Goal: Transaction & Acquisition: Purchase product/service

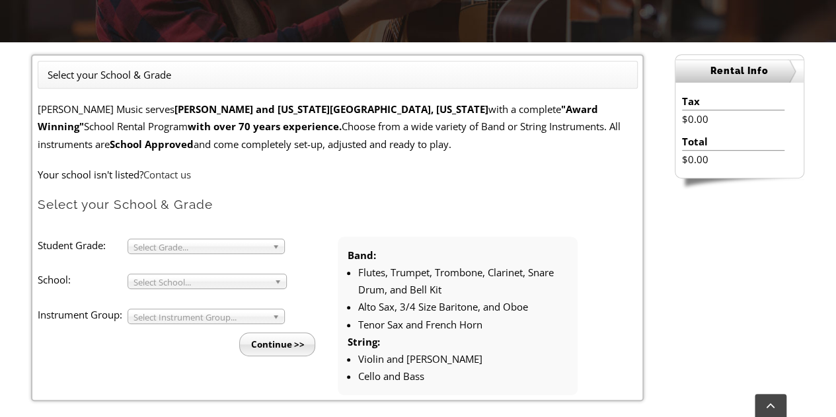
scroll to position [331, 0]
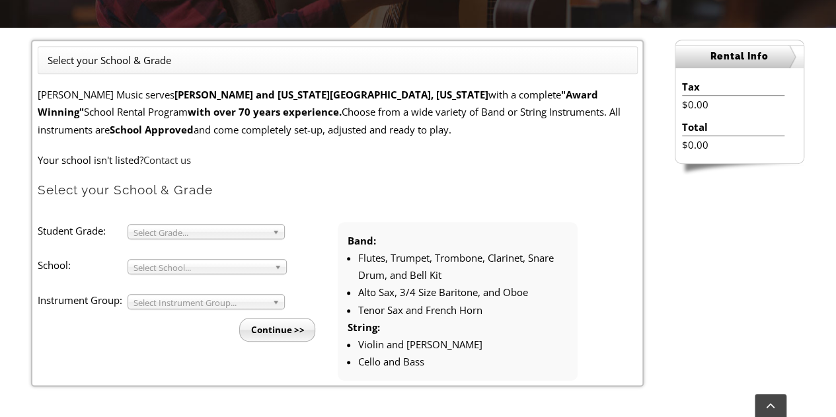
click at [275, 237] on b at bounding box center [278, 232] width 12 height 14
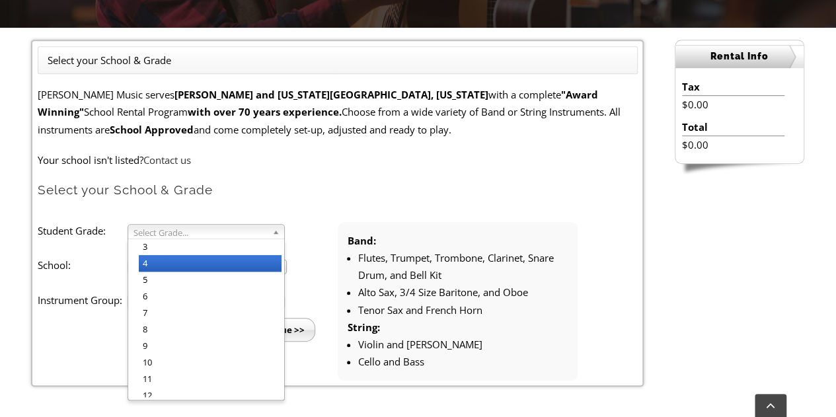
click at [214, 263] on li "4" at bounding box center [210, 263] width 143 height 17
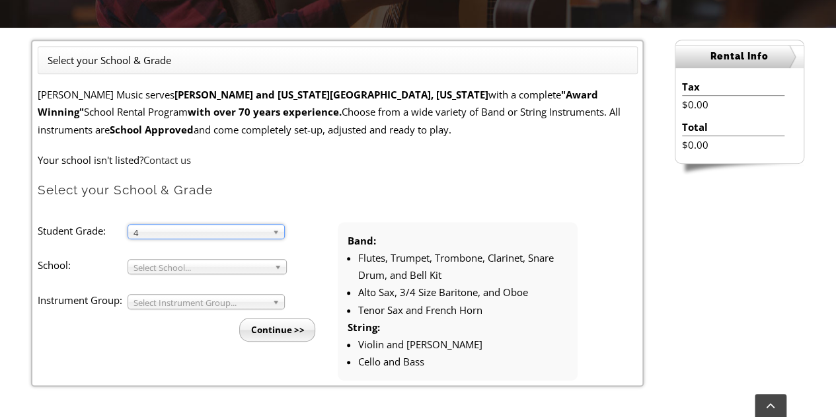
click at [237, 264] on span "Select School..." at bounding box center [202, 268] width 136 height 16
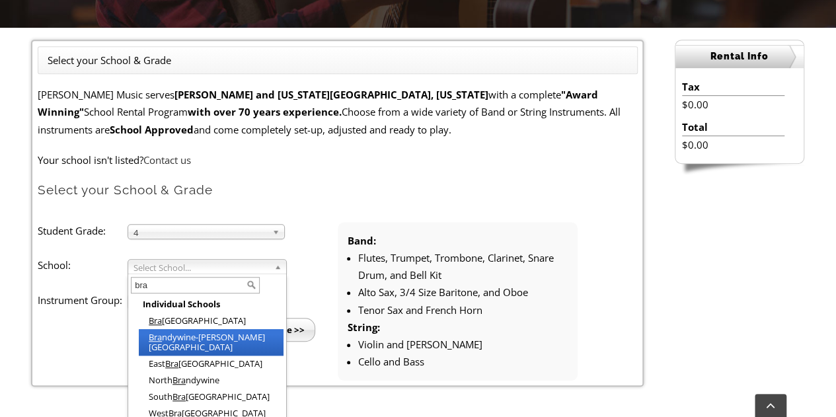
type input "bra"
drag, startPoint x: 201, startPoint y: 346, endPoint x: 206, endPoint y: 337, distance: 10.7
click at [206, 337] on ul "Individual Schools Bra dford Heights Elementary Bra ndywine-Wallace Elementary …" at bounding box center [205, 359] width 155 height 126
click at [206, 337] on li "Continue >>" at bounding box center [193, 325] width 290 height 32
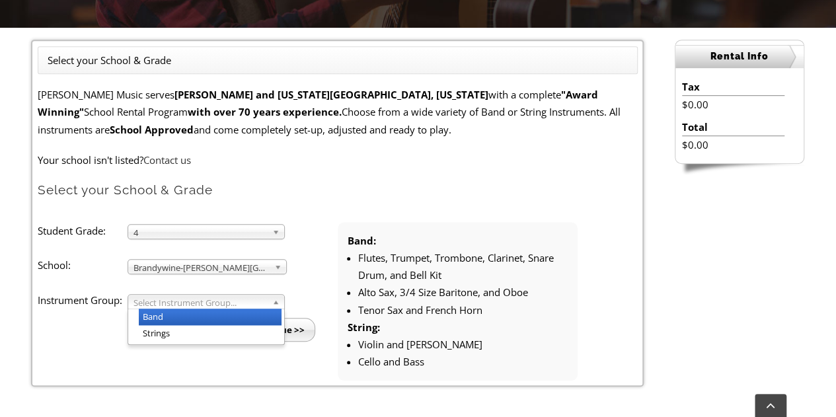
click at [210, 304] on span "Select Instrument Group..." at bounding box center [201, 303] width 134 height 16
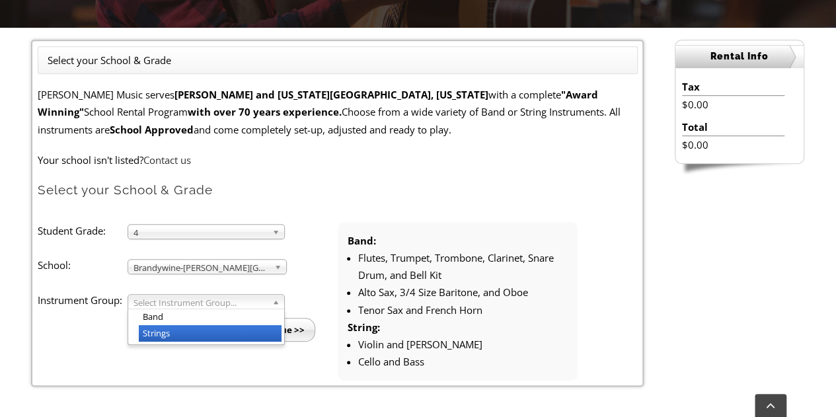
click at [183, 334] on li "Strings" at bounding box center [210, 333] width 143 height 17
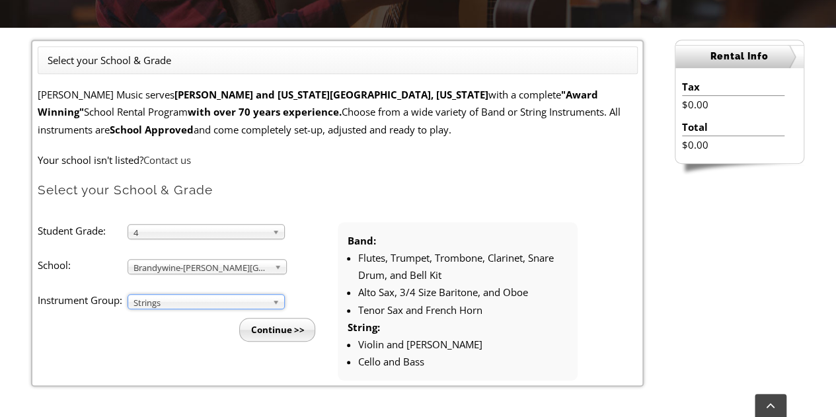
click at [264, 327] on input "Continue >>" at bounding box center [277, 330] width 76 height 24
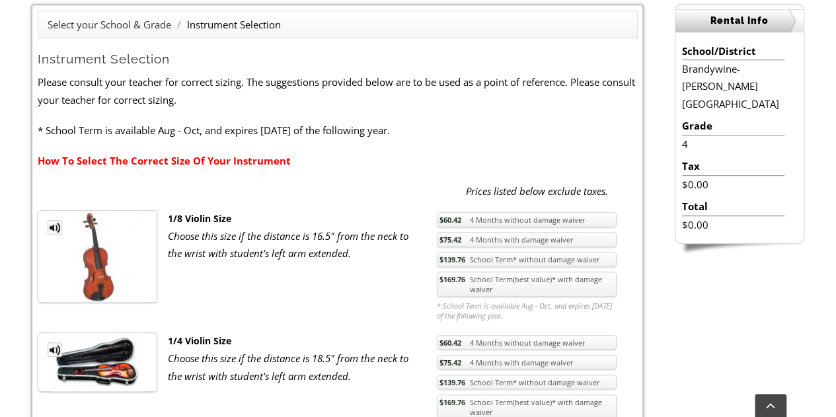
scroll to position [440, 0]
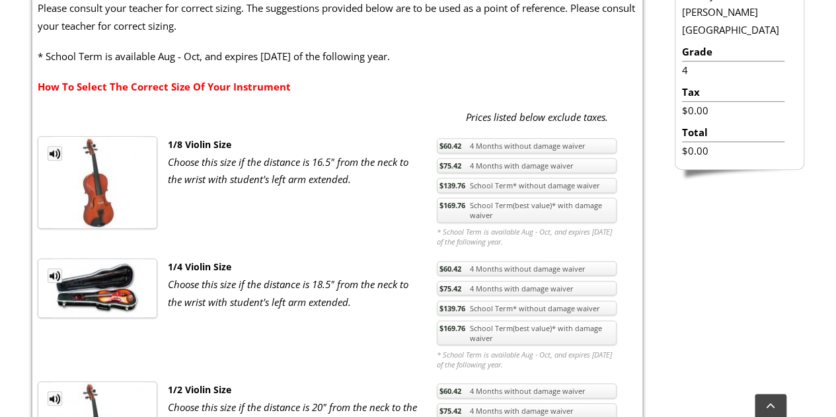
click at [204, 284] on em "Choose this size if the distance is 18.5" from the neck to the wrist with stude…" at bounding box center [287, 293] width 241 height 30
click at [466, 333] on link "$169.76 School Term(best value)* with damage waiver" at bounding box center [527, 333] width 180 height 25
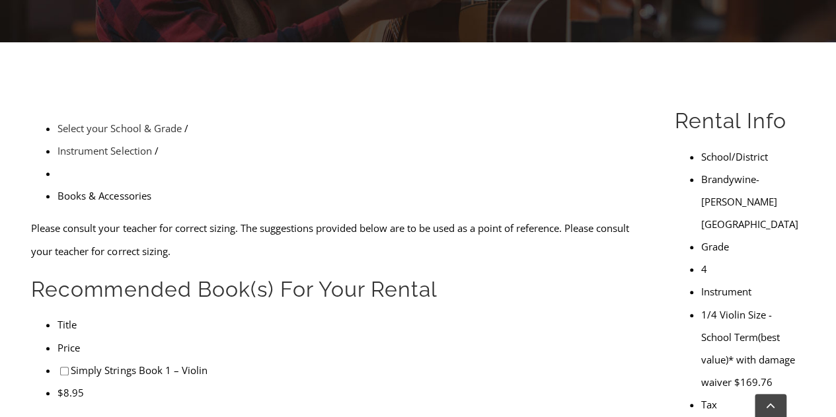
scroll to position [331, 0]
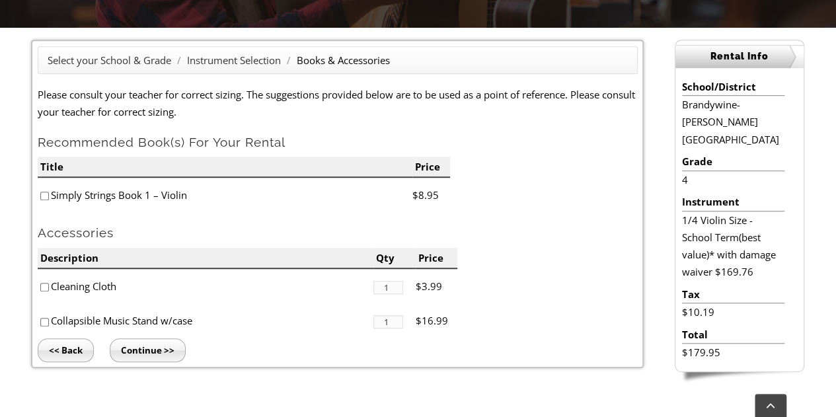
click at [45, 287] on input"] "checkbox" at bounding box center [44, 287] width 9 height 9
checkbox input"] "true"
click at [164, 350] on input "Continue >>" at bounding box center [148, 351] width 76 height 24
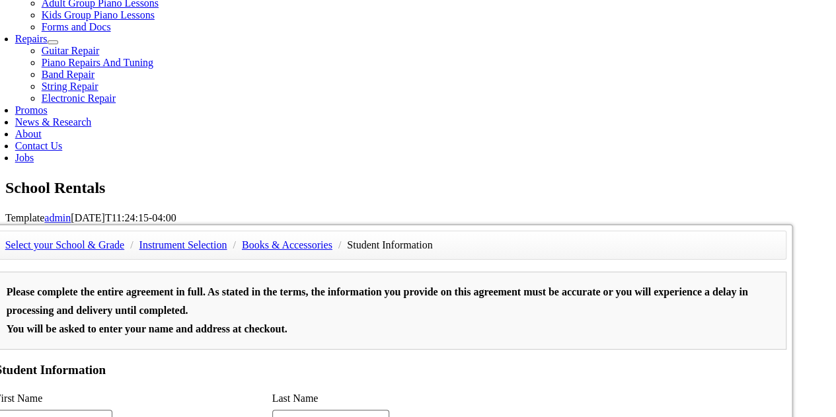
scroll to position [771, 0]
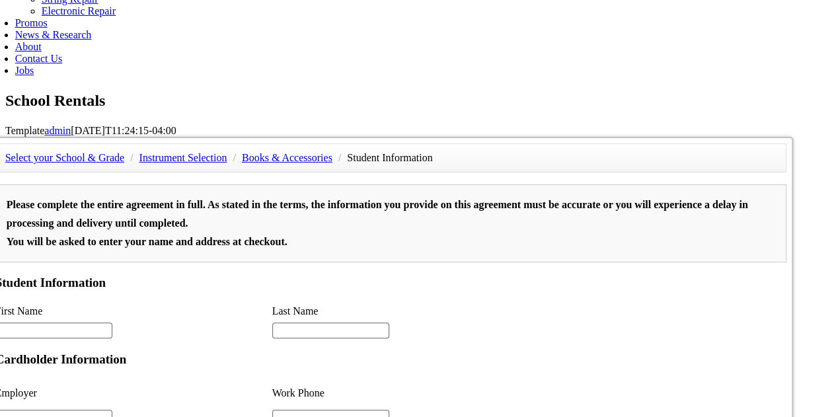
type input "2"
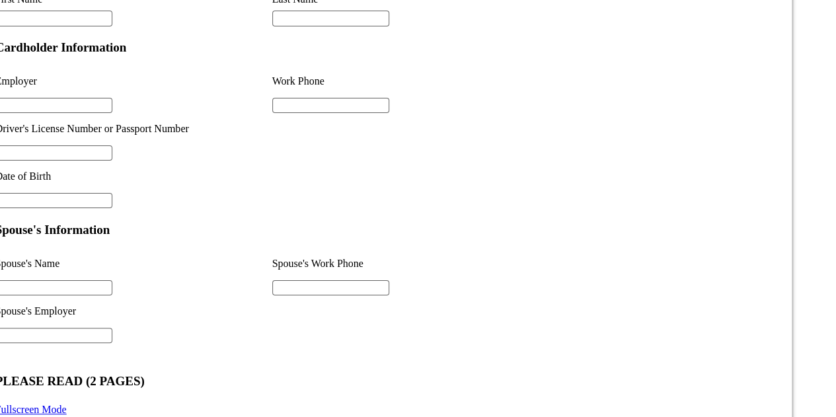
scroll to position [1102, 0]
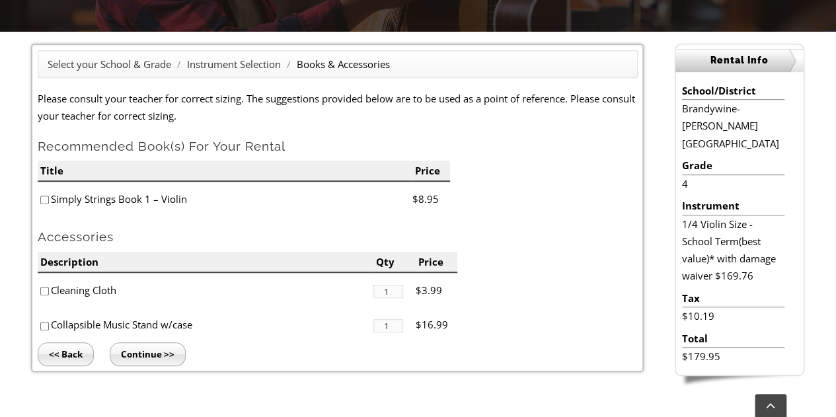
scroll to position [331, 0]
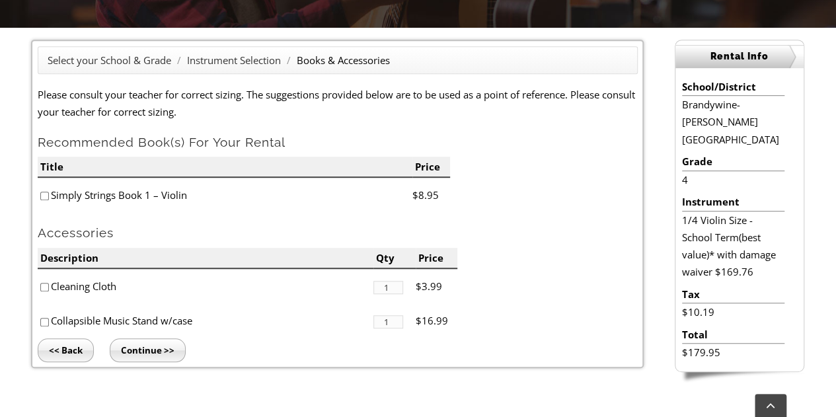
click at [60, 346] on input "<< Back" at bounding box center [66, 351] width 56 height 24
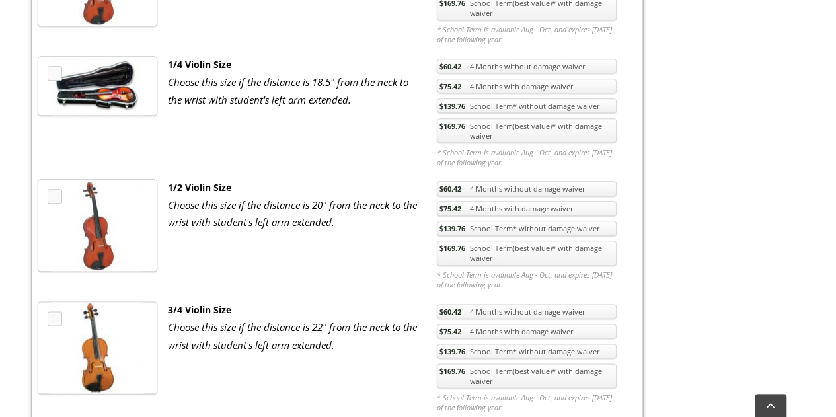
scroll to position [661, 0]
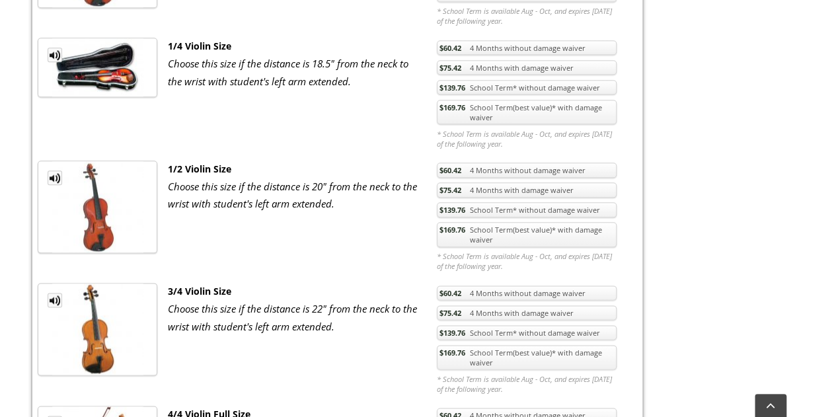
click at [499, 346] on link "$169.76 School Term(best value)* with damage waiver" at bounding box center [527, 357] width 180 height 25
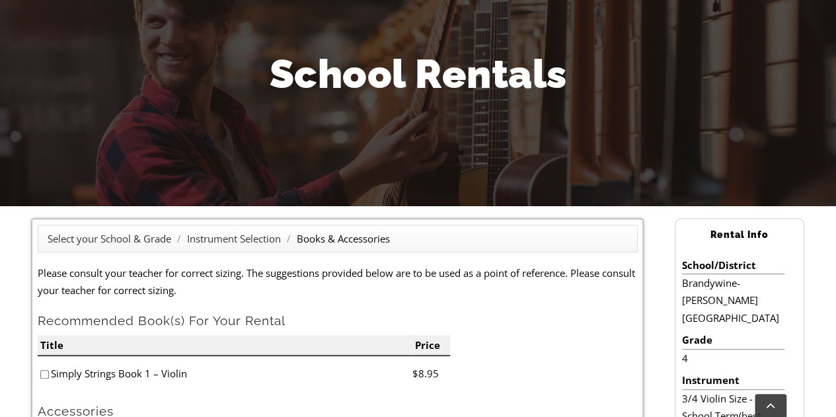
scroll to position [331, 0]
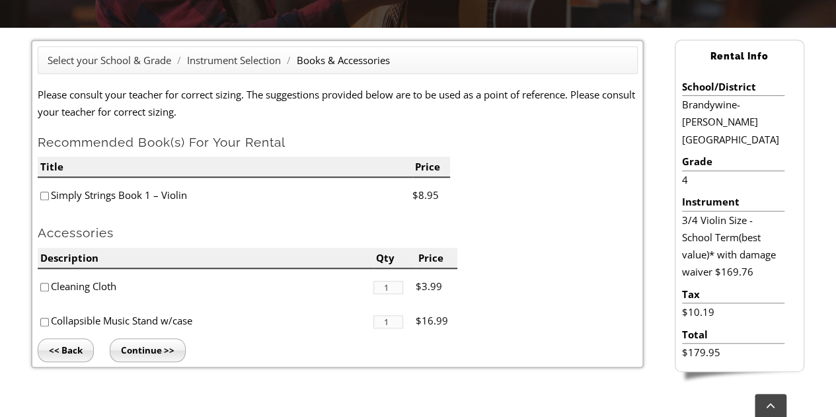
click at [44, 288] on input"] "checkbox" at bounding box center [44, 287] width 9 height 9
checkbox input"] "true"
click at [146, 342] on input "Continue >>" at bounding box center [148, 351] width 76 height 24
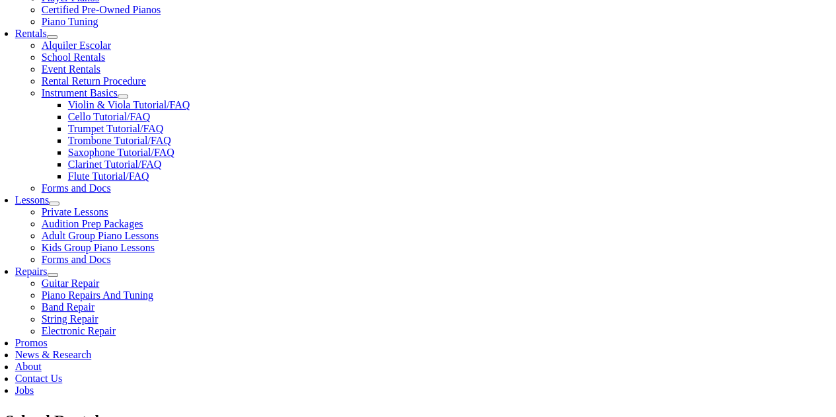
scroll to position [440, 0]
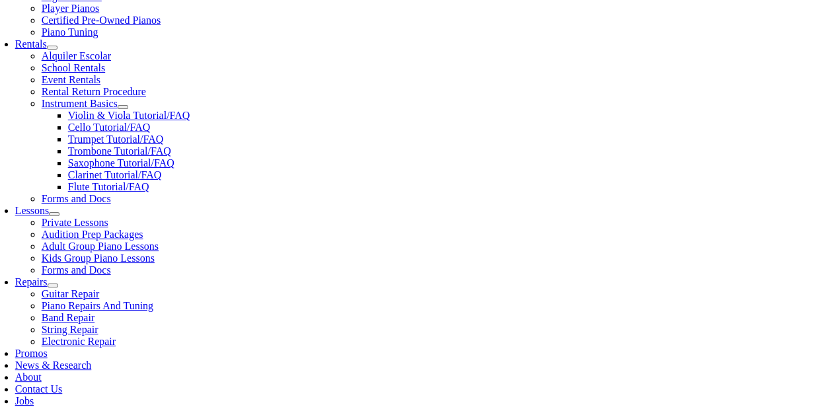
type input "1"
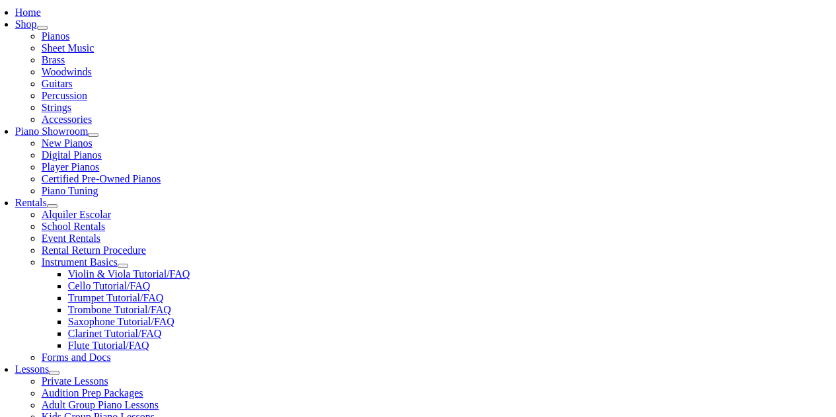
scroll to position [220, 0]
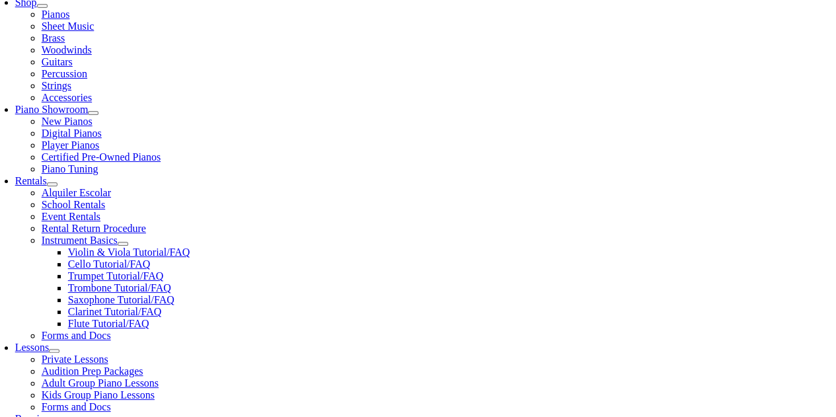
scroll to position [326, 0]
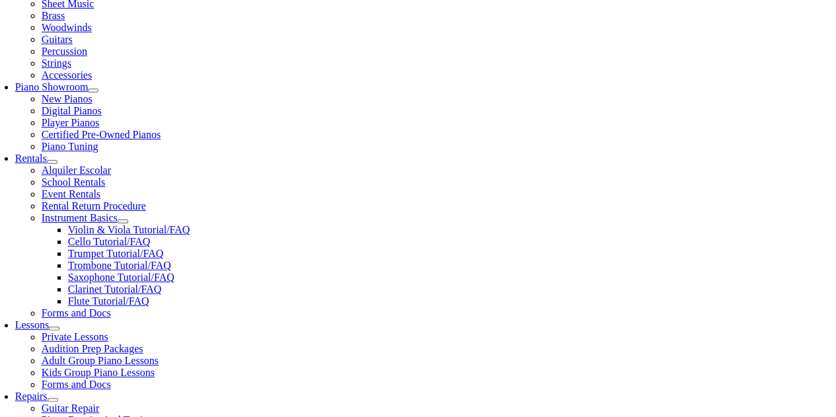
type input "Soumyajit"
type input "Roy"
type input "2159064140"
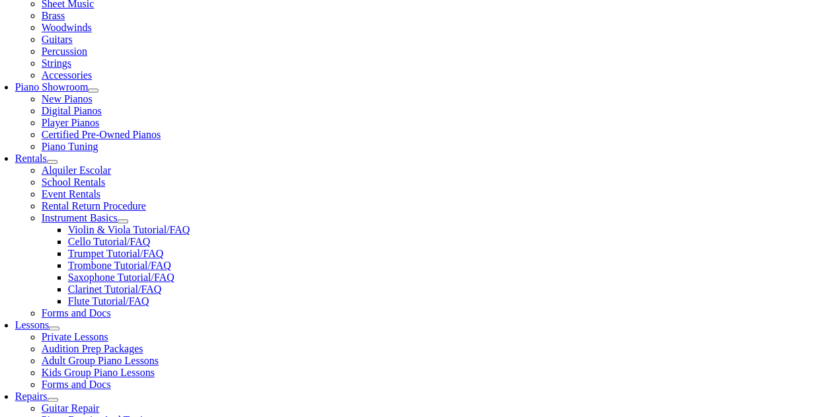
type input "32889577"
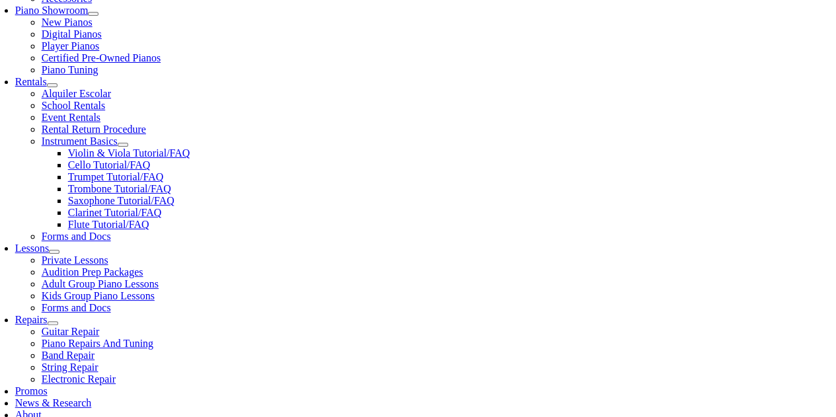
scroll to position [405, 0]
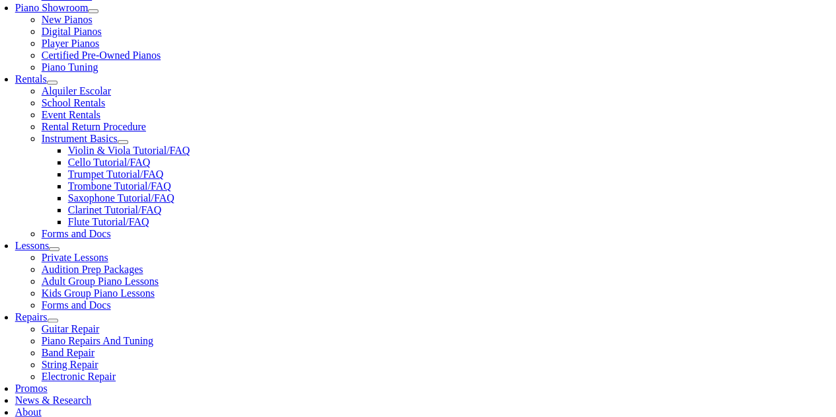
type input "05/01/1984"
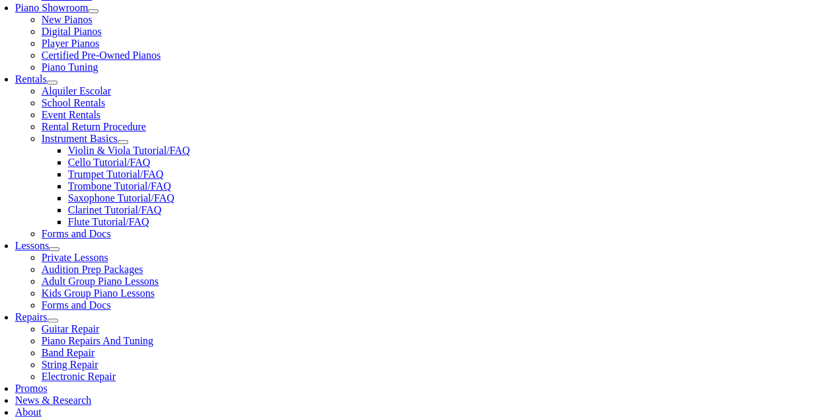
type input "Sanchari"
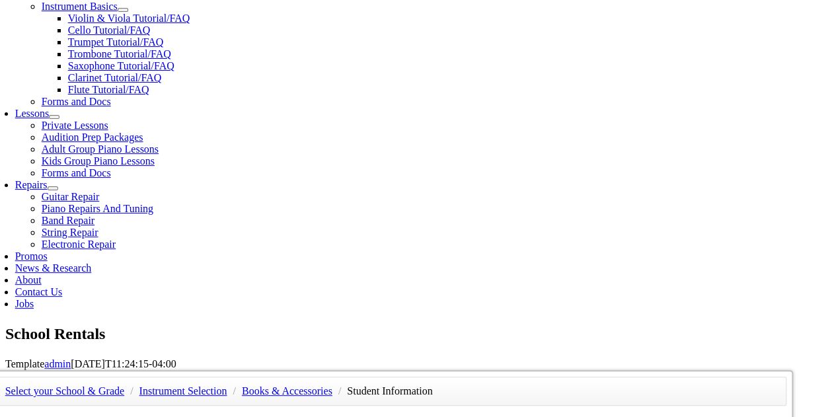
scroll to position [564, 0]
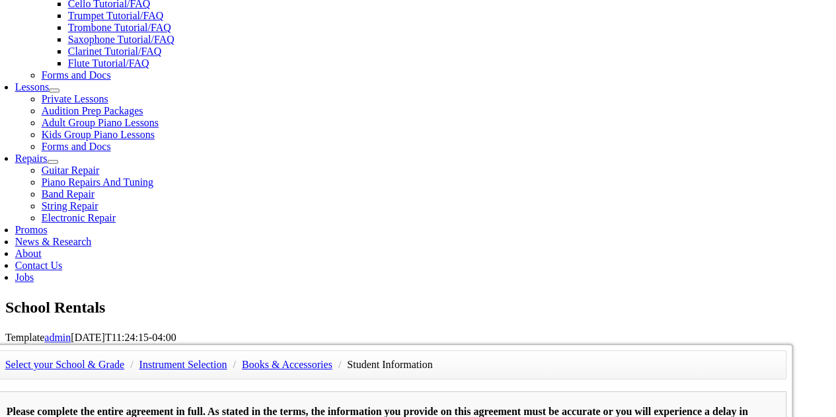
type input "S"
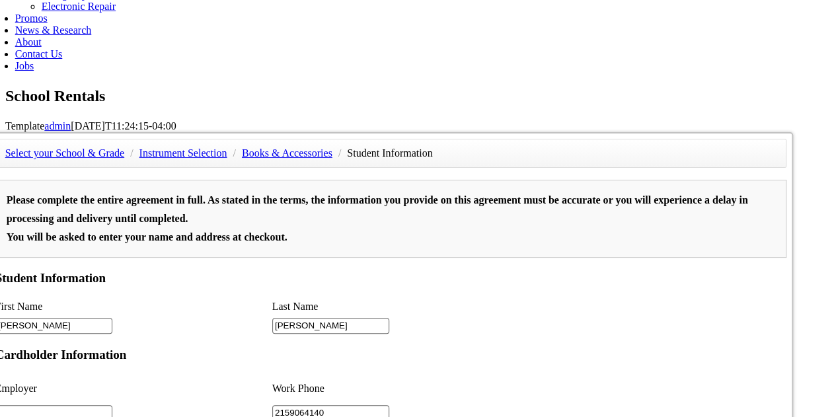
scroll to position [283, 0]
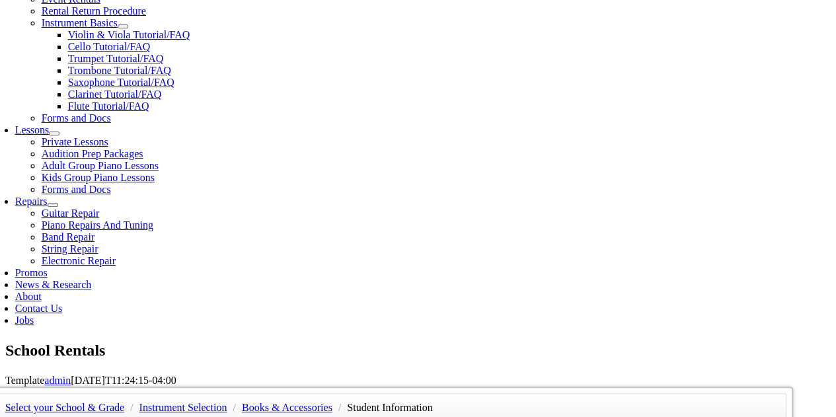
scroll to position [511, 0]
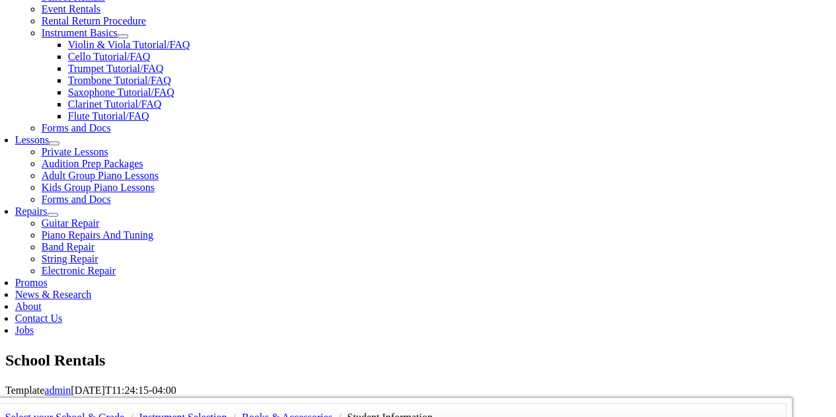
type input "SAP"
type input "Soma Mukherjee"
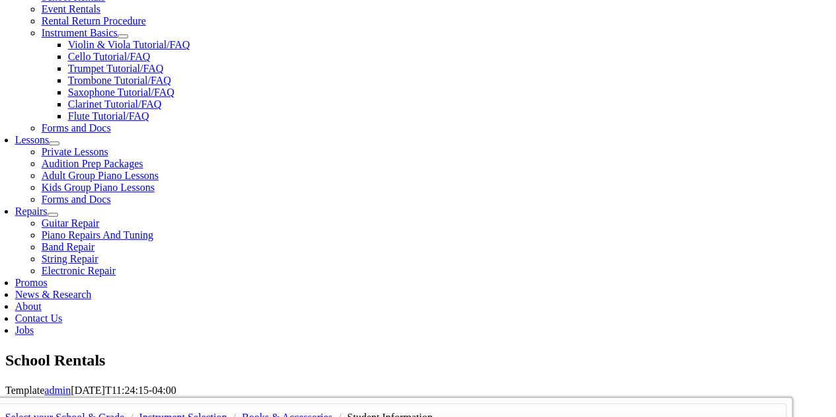
type input "4843191575"
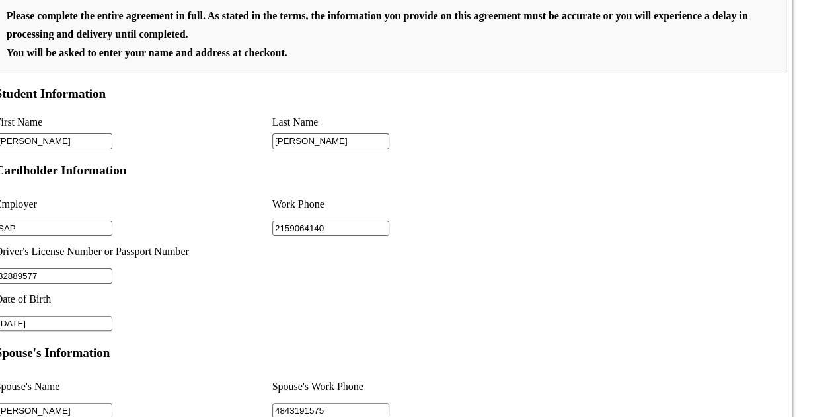
scroll to position [961, 0]
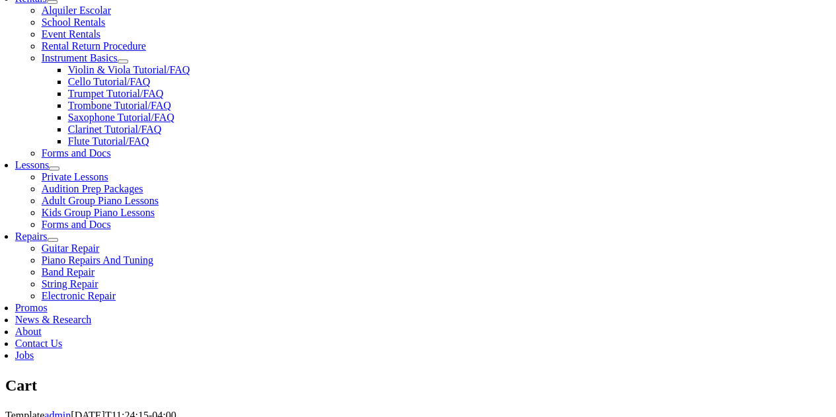
scroll to position [503, 0]
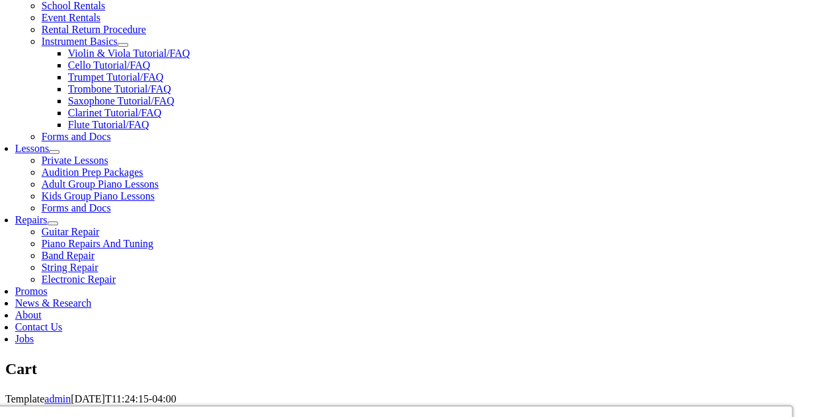
select select "PA"
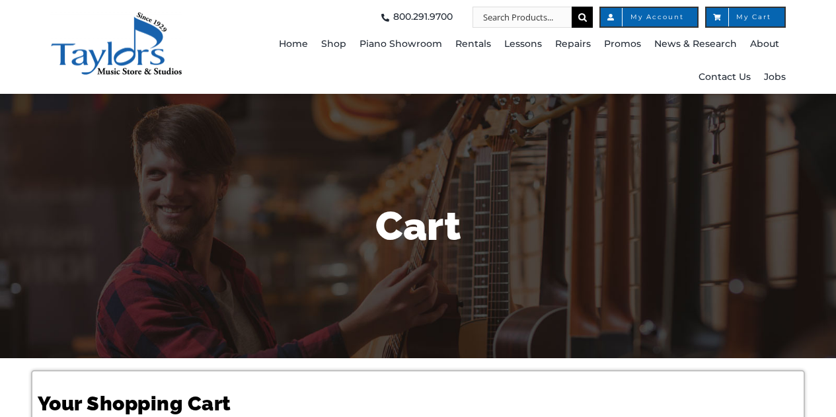
select select "PA"
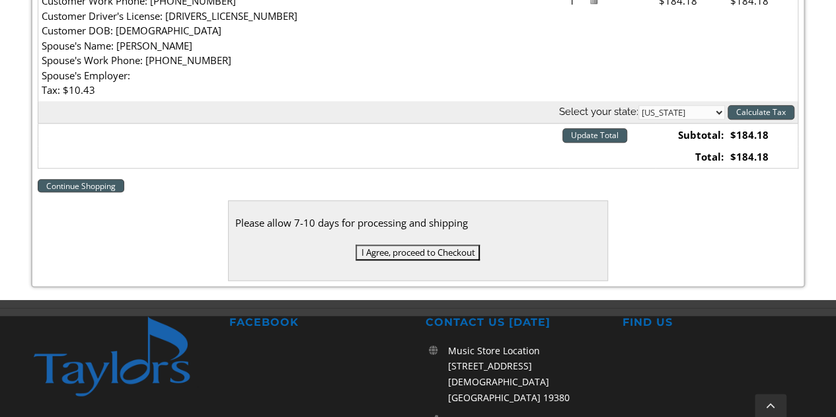
scroll to position [555, 0]
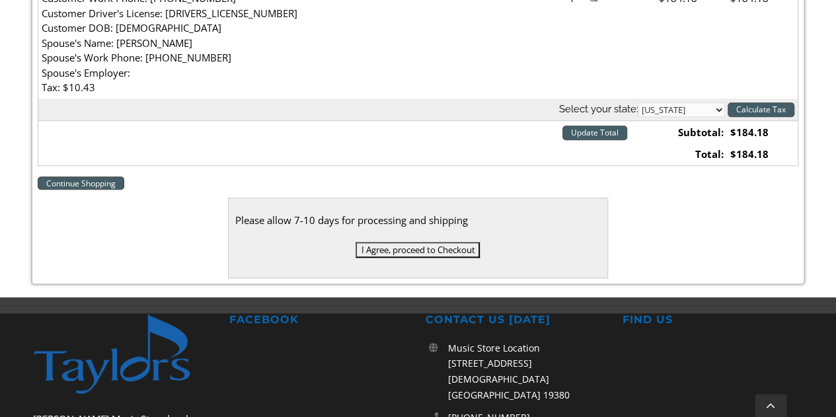
click at [442, 243] on input "I Agree, proceed to Checkout" at bounding box center [418, 250] width 124 height 16
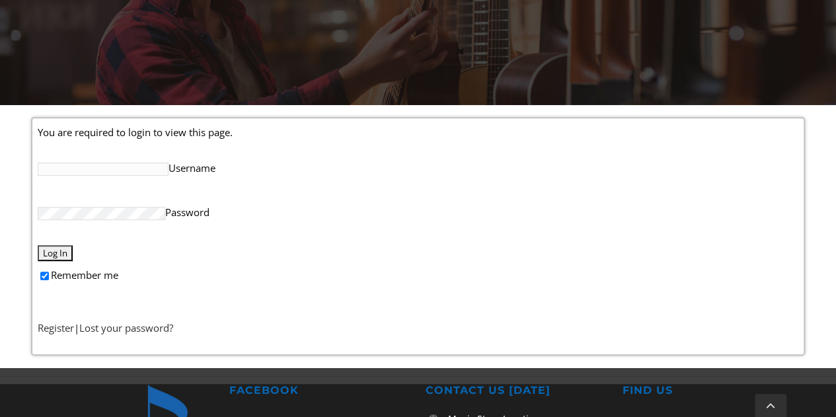
scroll to position [264, 0]
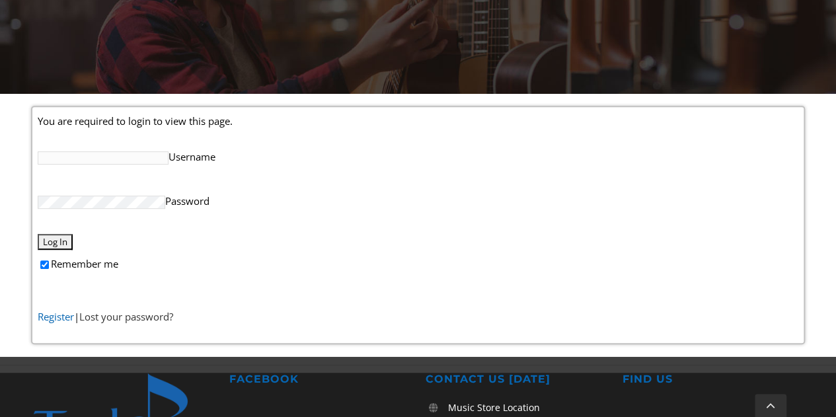
click at [56, 313] on link "Register" at bounding box center [56, 316] width 36 height 13
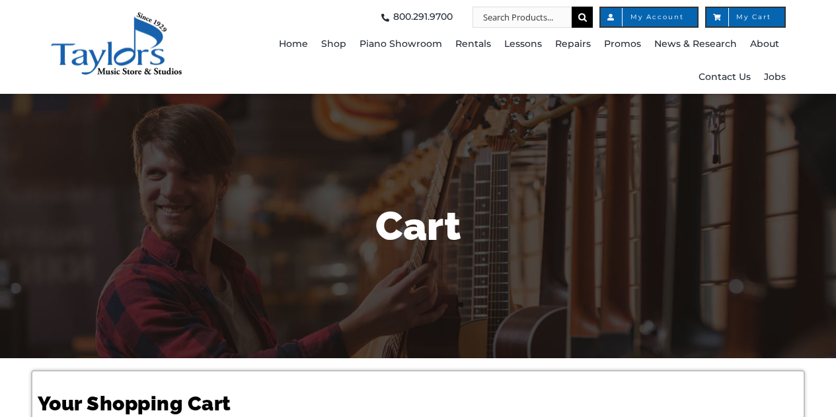
select select "PA"
click at [747, 15] on span "My Cart" at bounding box center [746, 17] width 52 height 7
select select "PA"
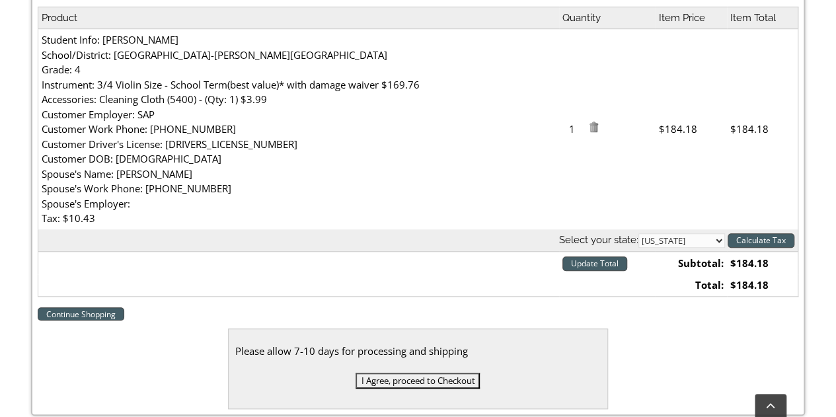
scroll to position [423, 0]
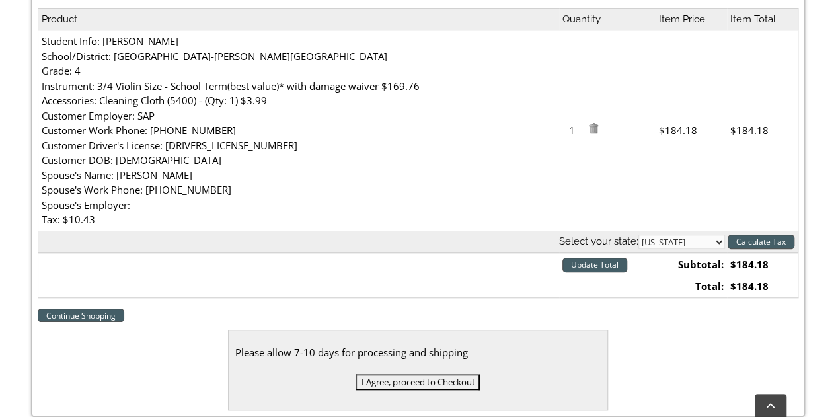
click at [481, 165] on td "Student Info: [PERSON_NAME][GEOGRAPHIC_DATA]/District: Brandywine-[PERSON_NAME]…" at bounding box center [298, 130] width 521 height 200
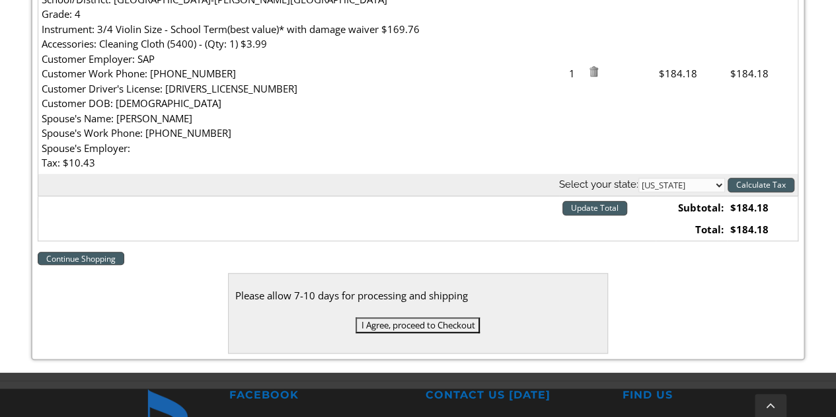
scroll to position [582, 0]
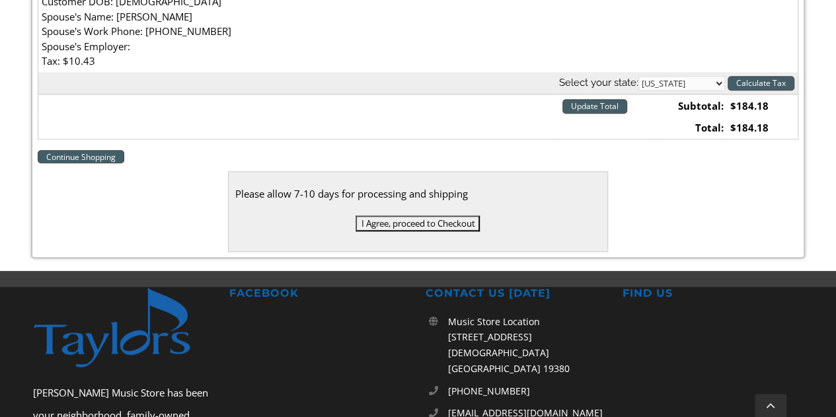
click at [426, 222] on input "I Agree, proceed to Checkout" at bounding box center [418, 224] width 124 height 16
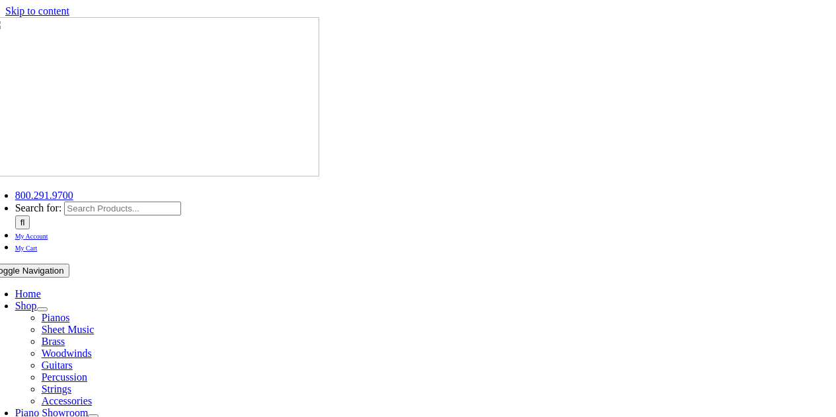
select select
